Goal: Task Accomplishment & Management: Use online tool/utility

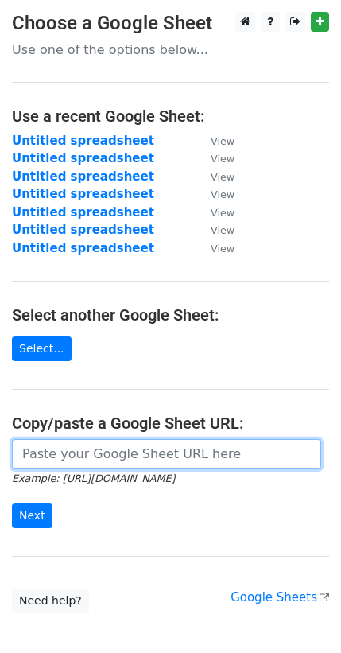
click at [57, 442] on input "url" at bounding box center [167, 454] width 310 height 30
paste input "[URL][DOMAIN_NAME]"
type input "[URL][DOMAIN_NAME]"
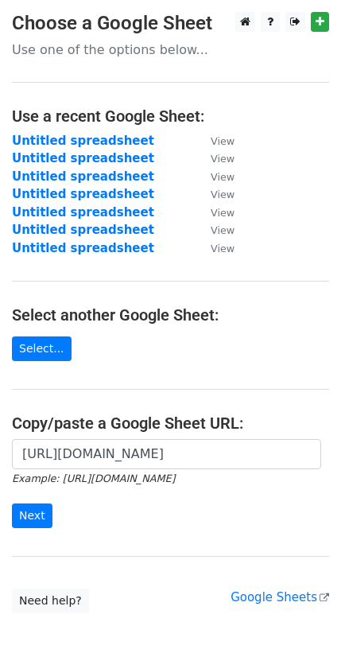
click at [31, 499] on form "[URL][DOMAIN_NAME] Example: [URL][DOMAIN_NAME] Next" at bounding box center [171, 483] width 318 height 89
click at [31, 512] on input "Next" at bounding box center [32, 516] width 41 height 25
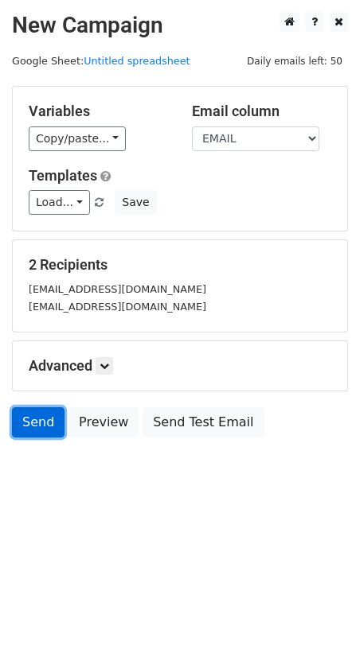
click at [19, 420] on link "Send" at bounding box center [38, 422] width 53 height 30
